Goal: Task Accomplishment & Management: Use online tool/utility

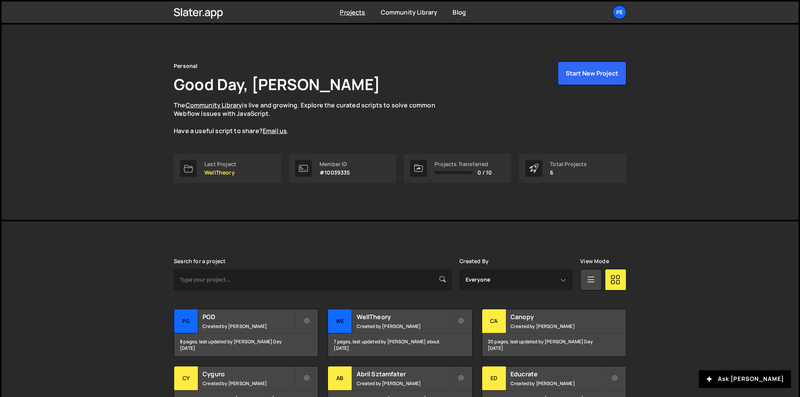
scroll to position [54, 0]
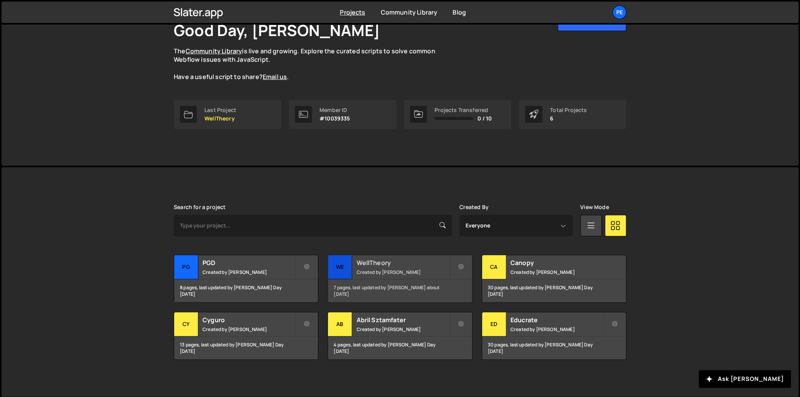
click at [378, 269] on small "Created by Pablo Gonzalez Day" at bounding box center [402, 272] width 92 height 7
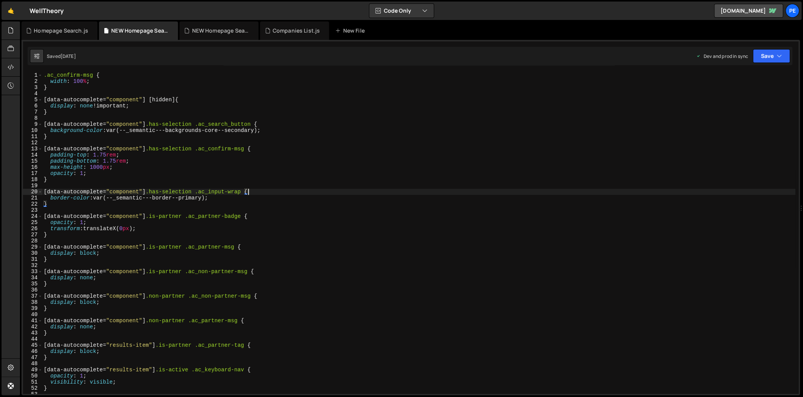
click at [335, 193] on div ".ac_confirm-msg { width : 100 % ; } [ data-autocomplete = " component " ] [ hid…" at bounding box center [418, 239] width 753 height 334
type textarea "}"
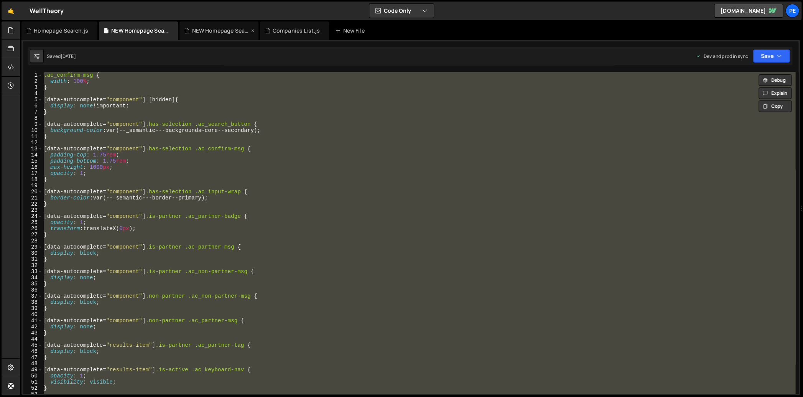
click at [208, 31] on div "NEW Homepage Search.js" at bounding box center [221, 31] width 58 height 8
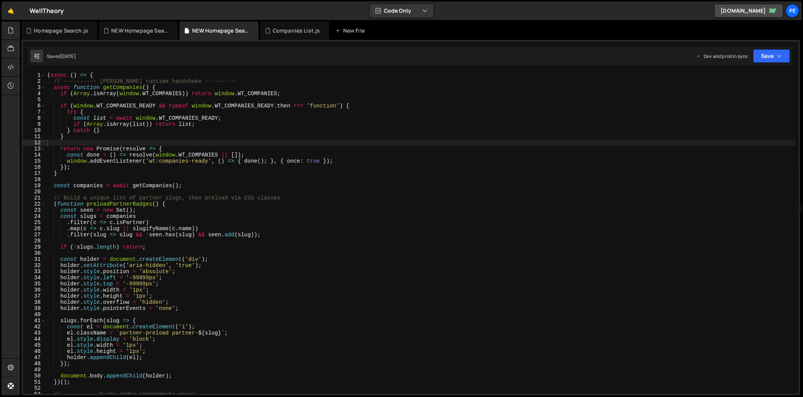
click at [268, 185] on div "( async ( ) => { // ---------- [PERSON_NAME] runtime handshake ---------- async…" at bounding box center [421, 239] width 750 height 334
type textarea "})();"
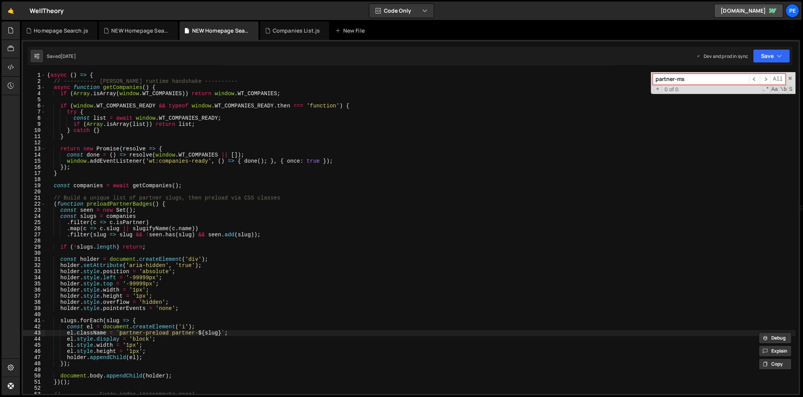
type input "partner-msg"
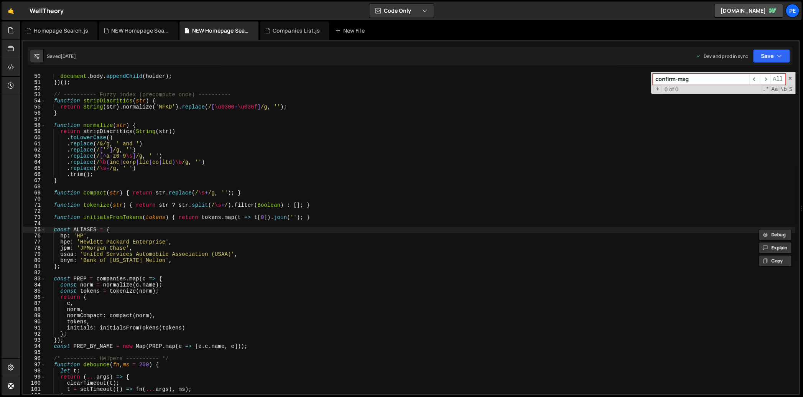
type input "confirm-msg"
click at [129, 195] on div "document . body . appendChild ( holder ) ; }) ( ) ; // ---------- Fuzzy index (…" at bounding box center [421, 234] width 750 height 334
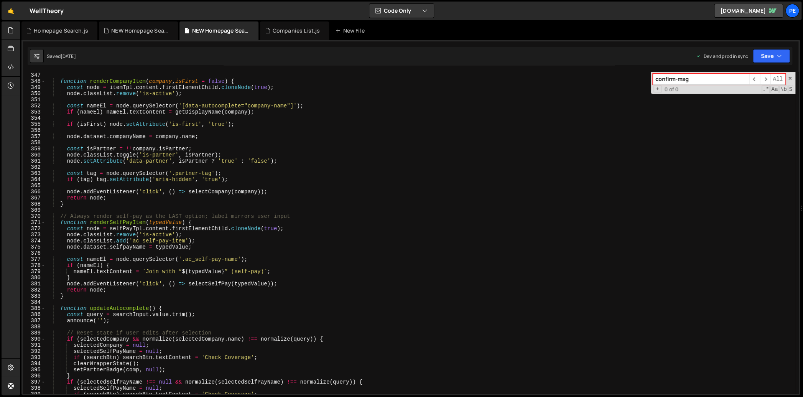
click at [151, 273] on div "} function renderCompanyItem ( company , isFirst = false ) { const node = itemT…" at bounding box center [421, 233] width 750 height 334
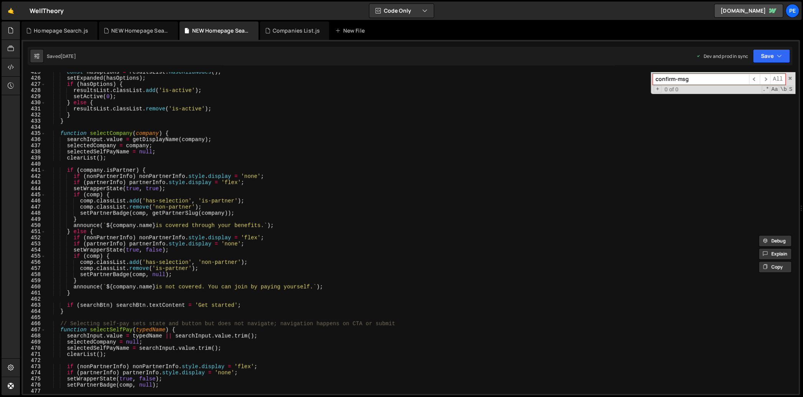
click at [152, 275] on div "const hasOptions = resultsList . hasChildNodes ( ) ; setExpanded ( hasOptions )…" at bounding box center [421, 236] width 750 height 334
type textarea "}"
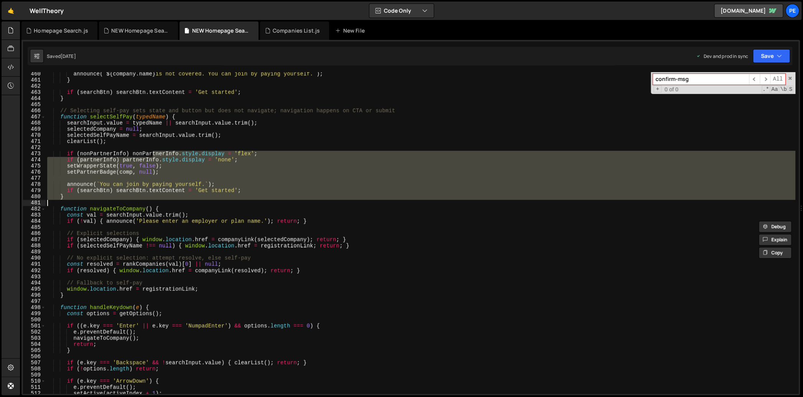
click at [154, 273] on div "announce ( ` ${ company . name } is not covered. You can join by paying yoursel…" at bounding box center [421, 238] width 750 height 334
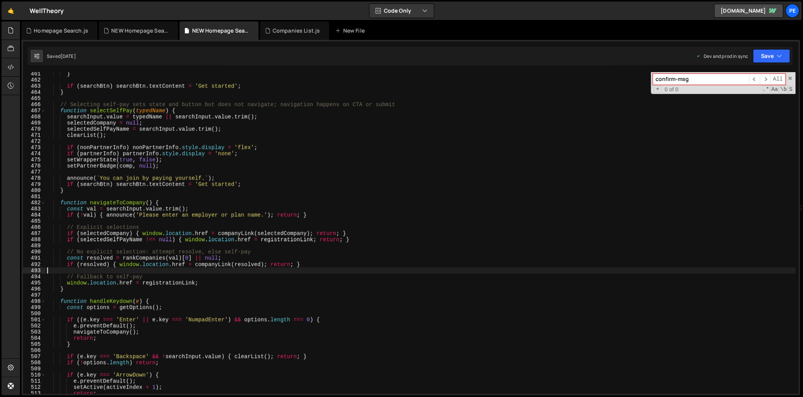
scroll to position [2824, 0]
click at [300, 188] on div "} if ( searchBtn ) searchBtn . textContent = 'Get started' ; } // Selecting sel…" at bounding box center [421, 238] width 750 height 334
type textarea "announce(`You can join by paying yourself.`);"
click at [293, 177] on div "} if ( searchBtn ) searchBtn . textContent = 'Get started' ; } // Selecting sel…" at bounding box center [421, 238] width 750 height 334
type input "a"
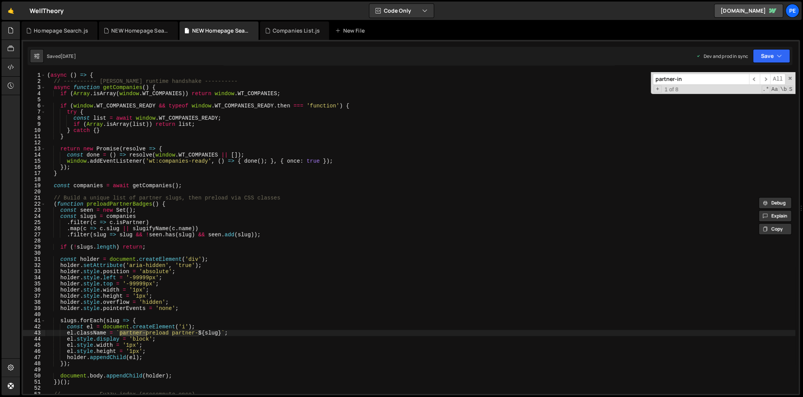
scroll to position [1527, 0]
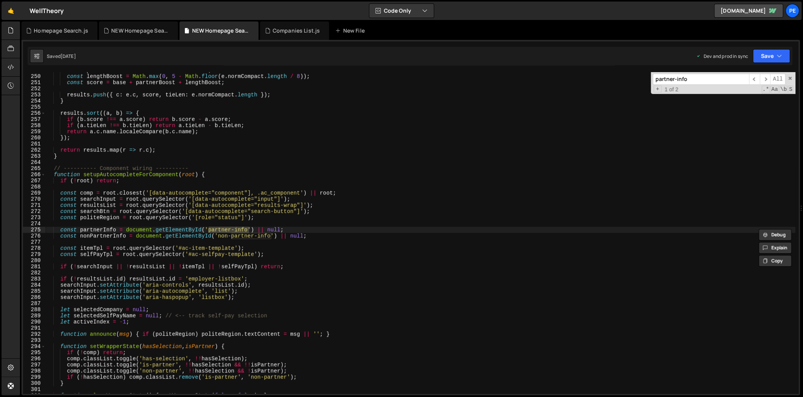
type input "partner-info"
